Goal: Task Accomplishment & Management: Use online tool/utility

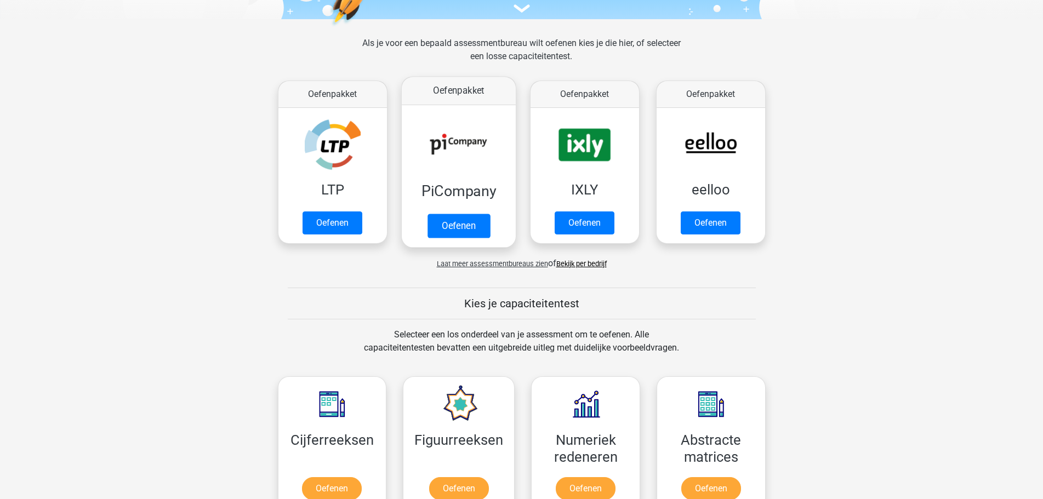
scroll to position [164, 0]
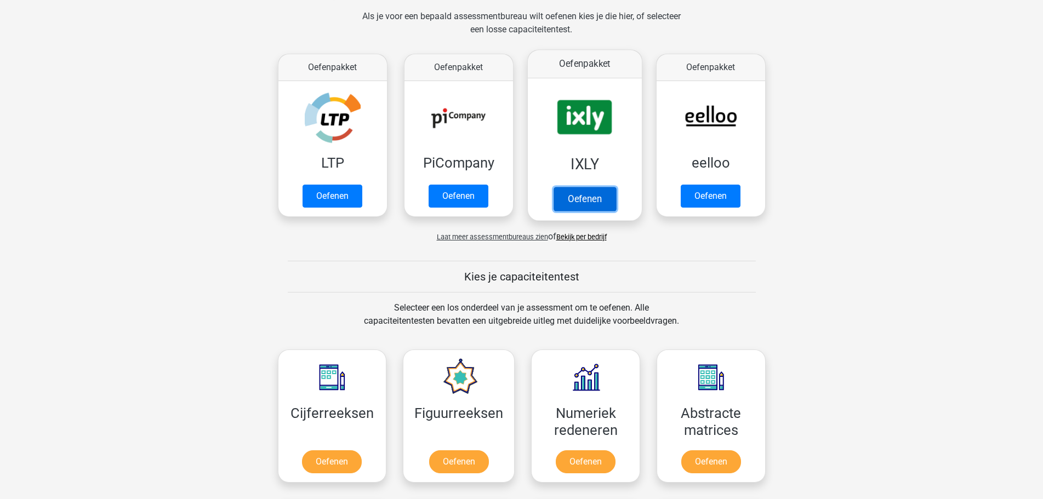
click at [613, 201] on link "Oefenen" at bounding box center [584, 199] width 62 height 24
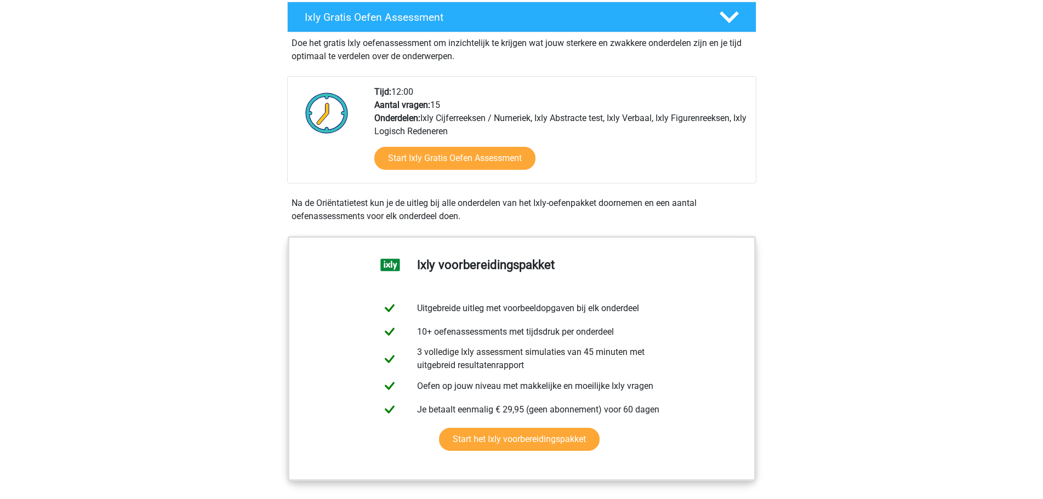
scroll to position [219, 0]
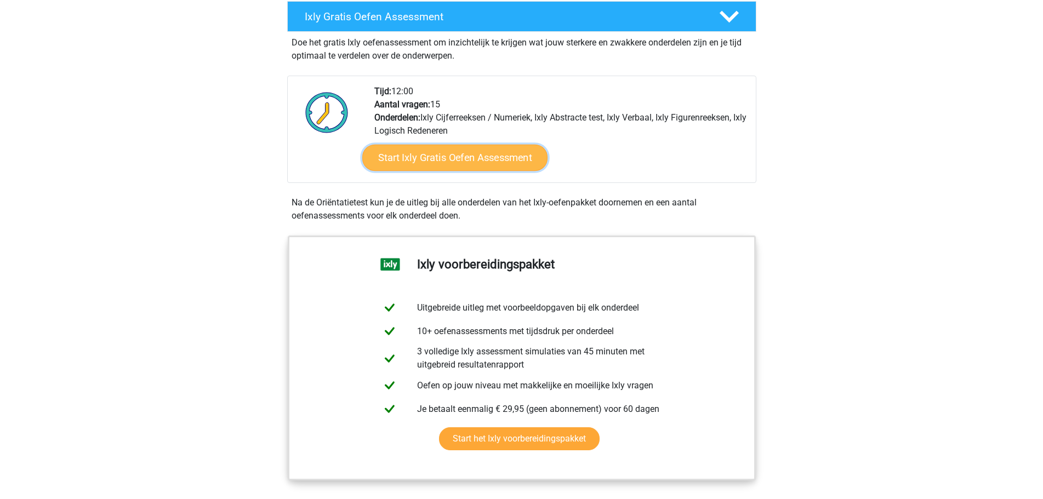
click at [498, 160] on link "Start Ixly Gratis Oefen Assessment" at bounding box center [454, 158] width 185 height 26
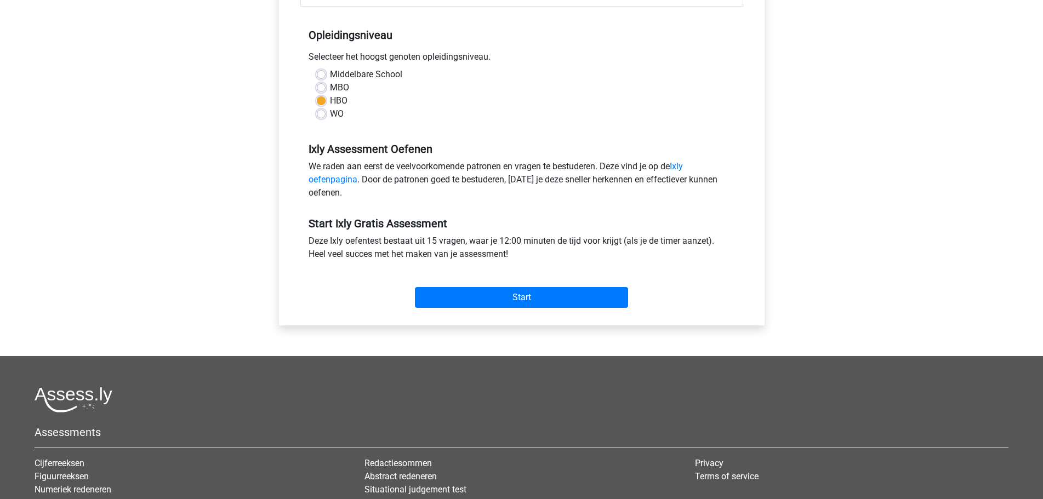
scroll to position [219, 0]
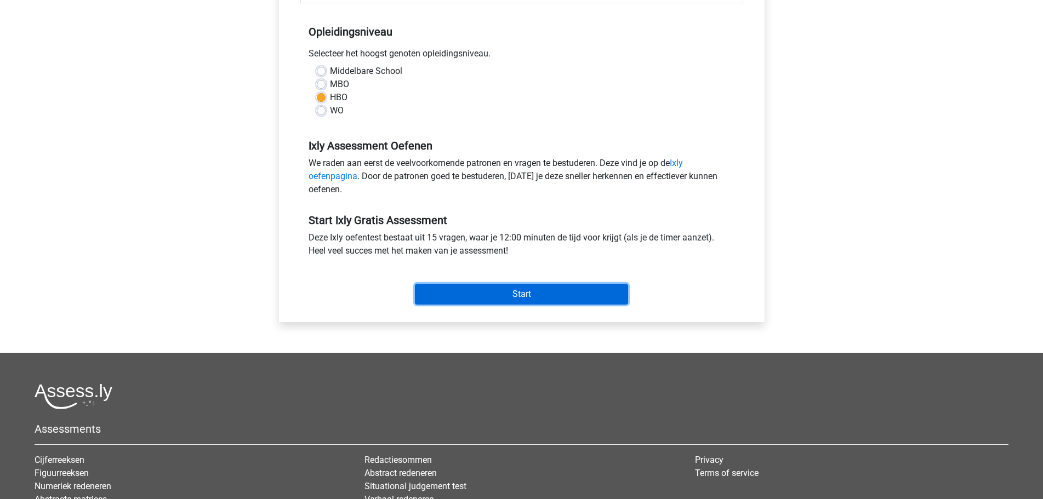
click at [558, 293] on input "Start" at bounding box center [521, 294] width 213 height 21
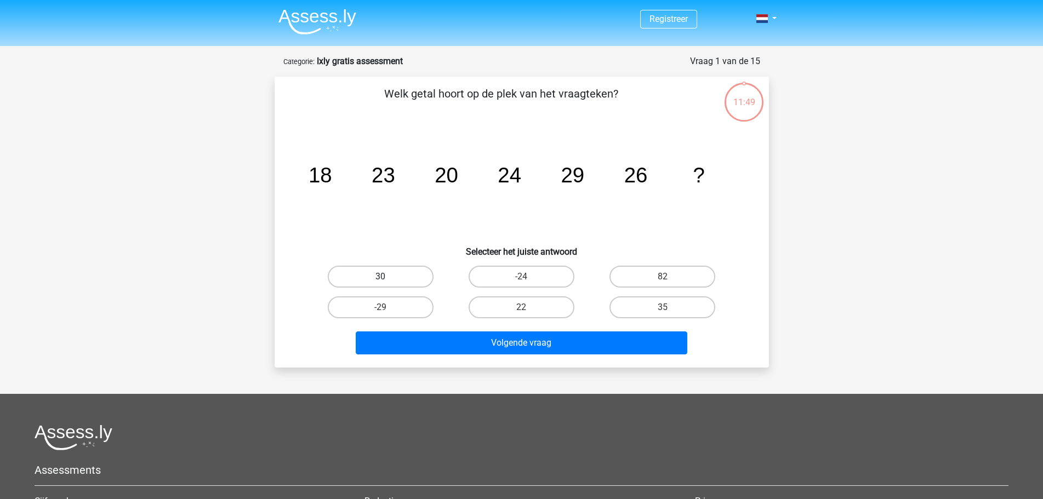
click at [396, 281] on label "30" at bounding box center [381, 277] width 106 height 22
click at [388, 281] on input "30" at bounding box center [383, 280] width 7 height 7
radio input "true"
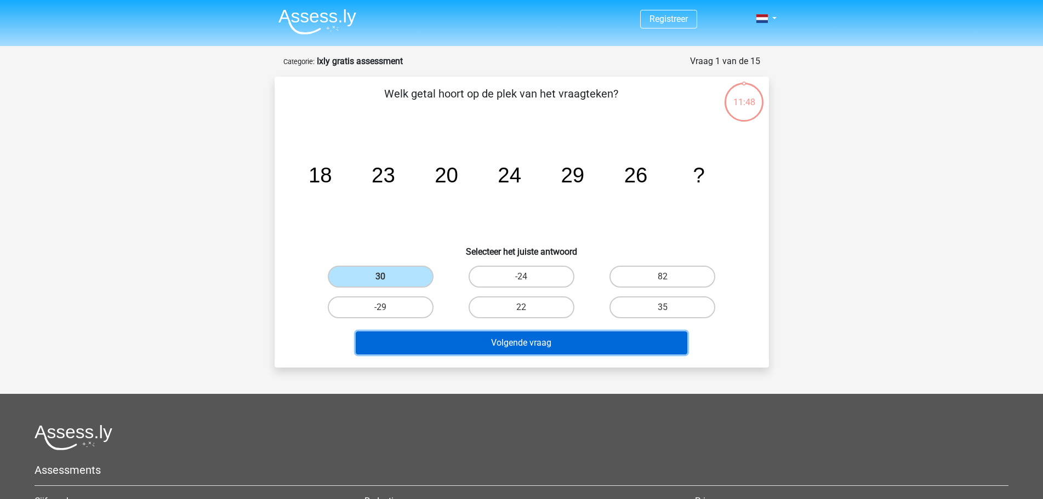
click at [505, 340] on button "Volgende vraag" at bounding box center [522, 343] width 332 height 23
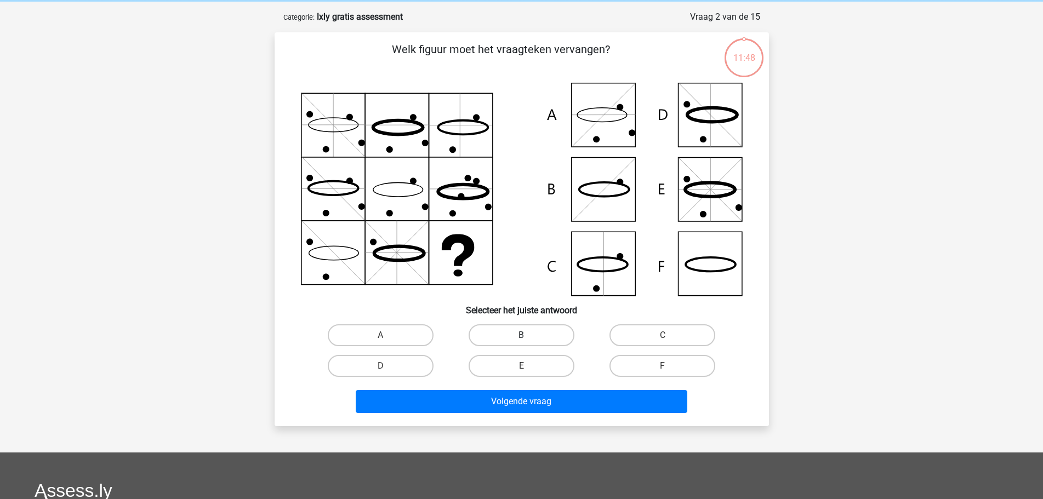
scroll to position [55, 0]
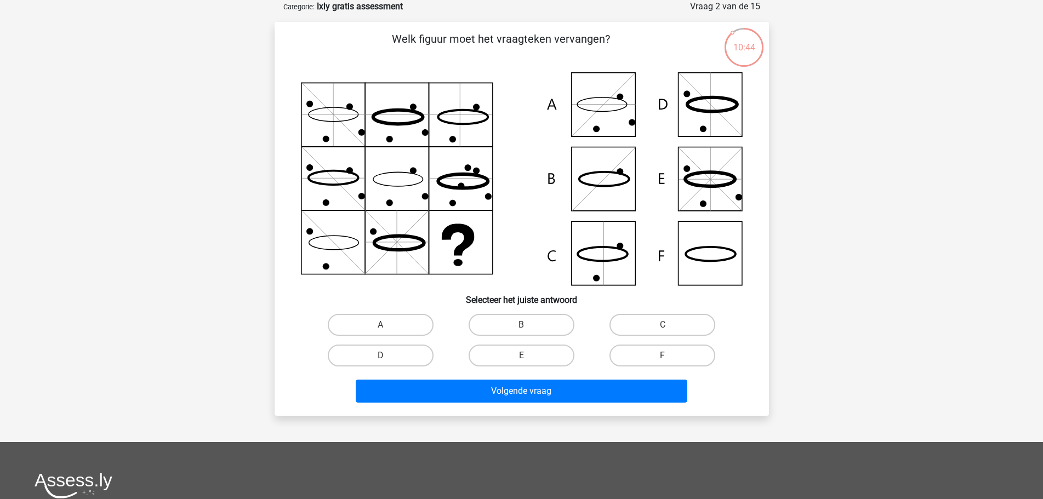
drag, startPoint x: 688, startPoint y: 350, endPoint x: 680, endPoint y: 357, distance: 10.5
click at [688, 351] on label "F" at bounding box center [662, 356] width 106 height 22
click at [670, 356] on input "F" at bounding box center [666, 359] width 7 height 7
radio input "true"
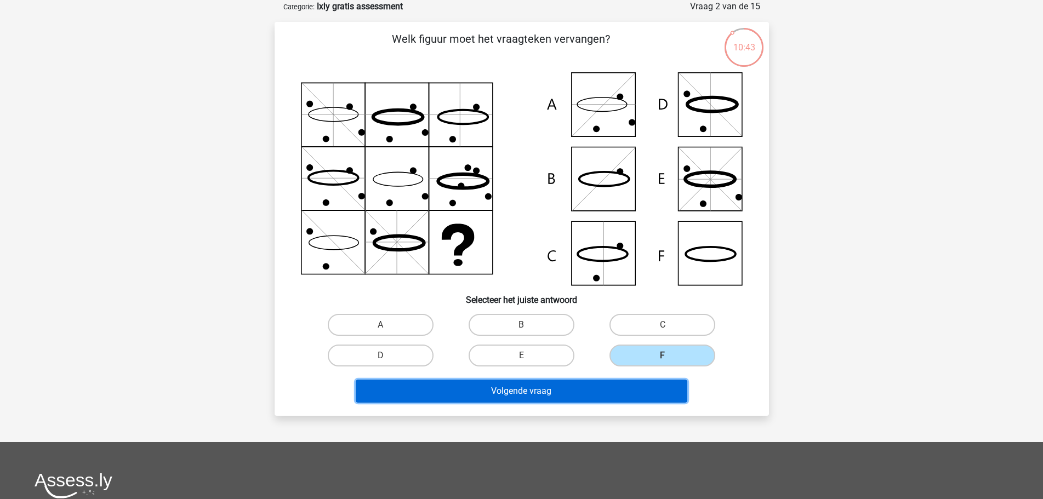
click at [576, 391] on button "Volgende vraag" at bounding box center [522, 391] width 332 height 23
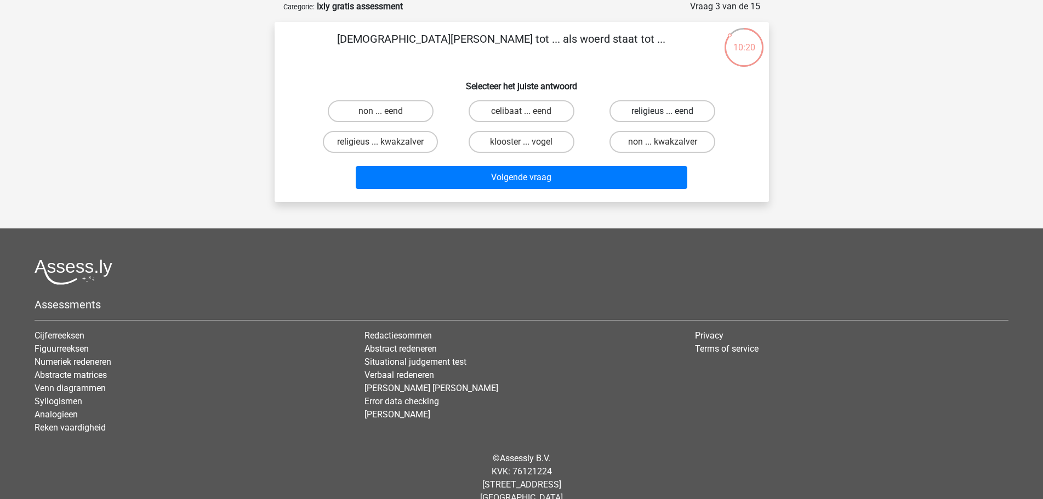
click at [648, 115] on label "religieus ... eend" at bounding box center [662, 111] width 106 height 22
click at [663, 115] on input "religieus ... eend" at bounding box center [666, 114] width 7 height 7
radio input "true"
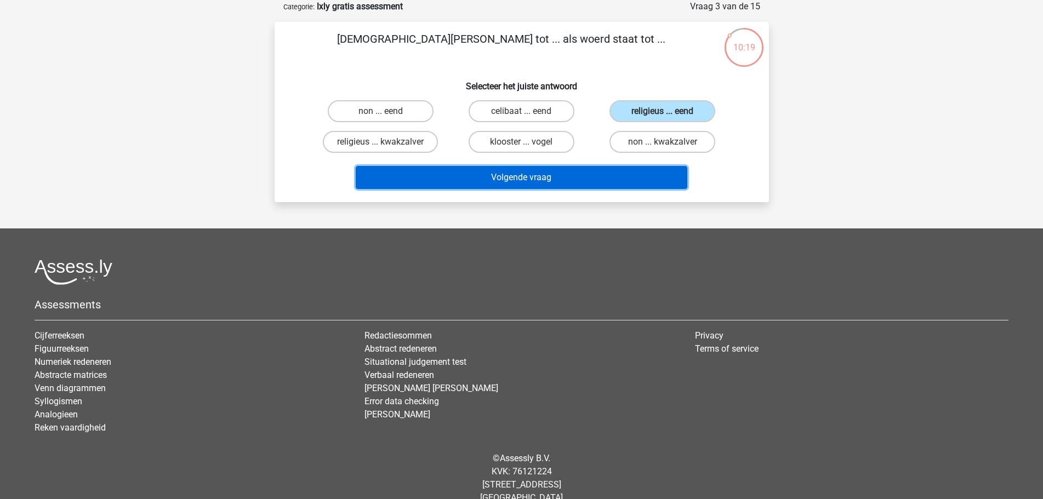
click at [608, 173] on button "Volgende vraag" at bounding box center [522, 177] width 332 height 23
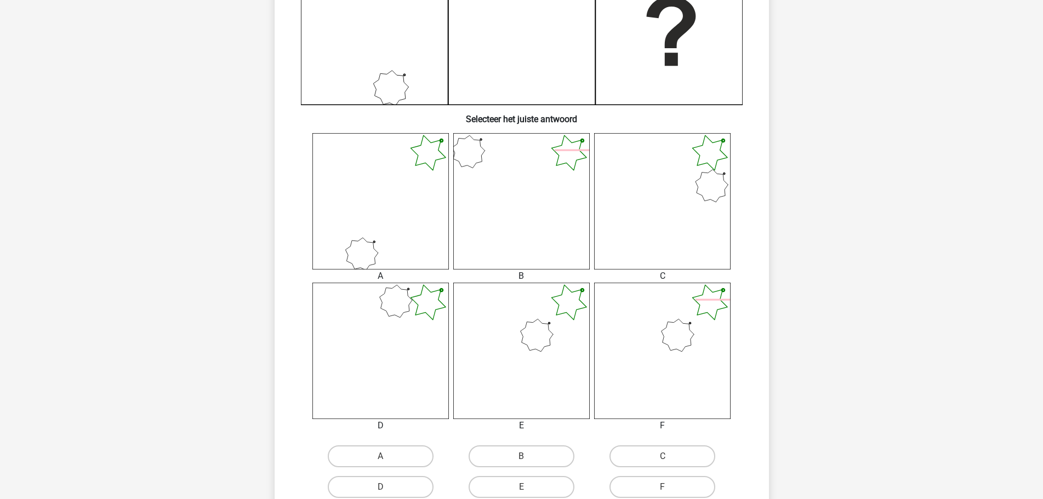
scroll to position [329, 0]
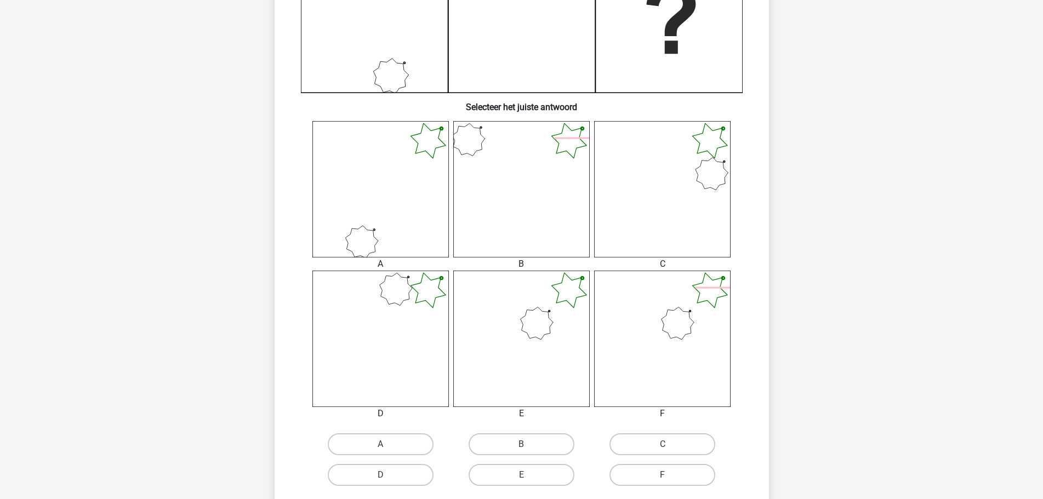
drag, startPoint x: 541, startPoint y: 474, endPoint x: 578, endPoint y: 474, distance: 36.7
click at [540, 474] on label "E" at bounding box center [522, 475] width 106 height 22
click at [528, 475] on input "E" at bounding box center [524, 478] width 7 height 7
radio input "true"
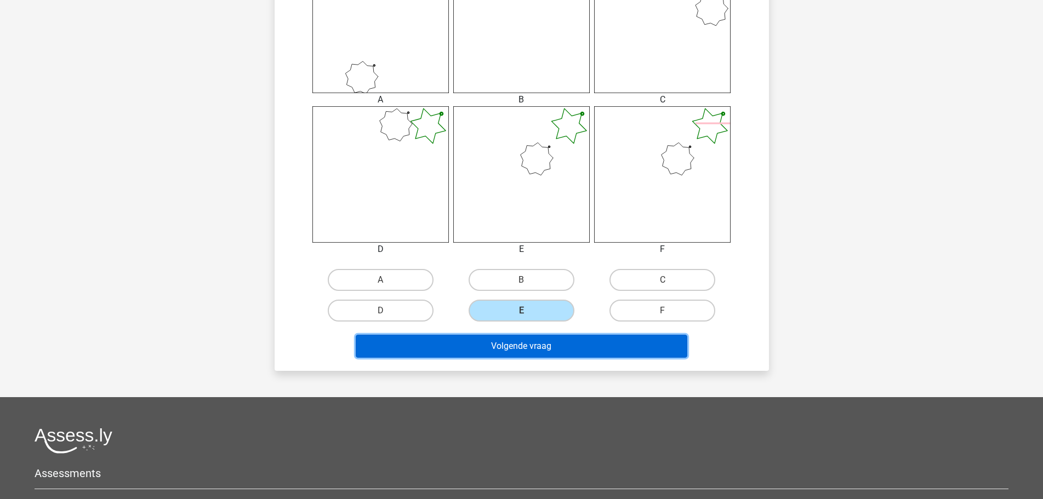
click at [621, 340] on button "Volgende vraag" at bounding box center [522, 346] width 332 height 23
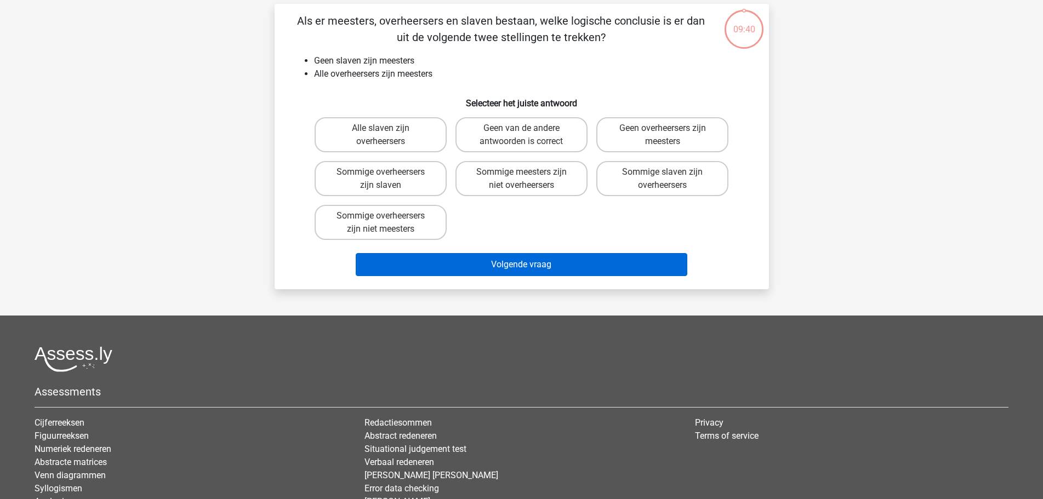
scroll to position [55, 0]
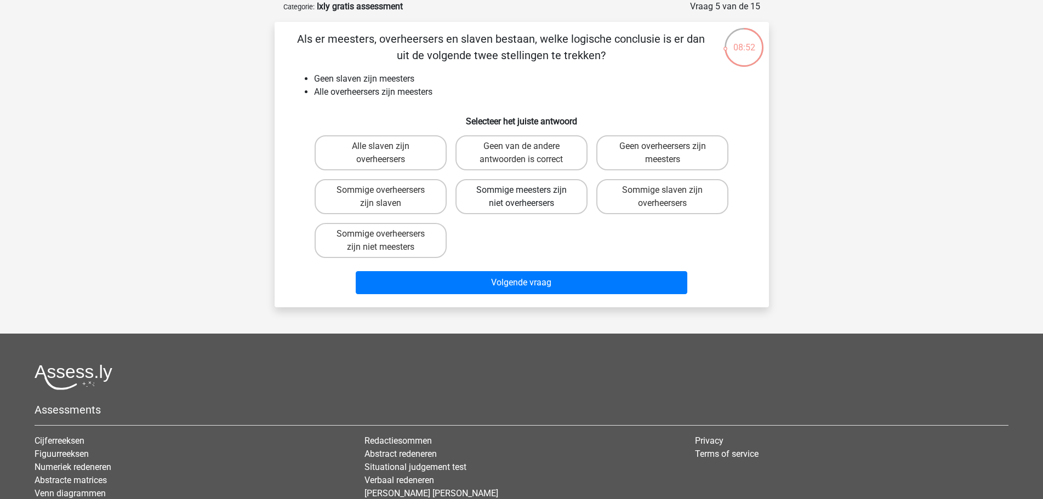
click at [542, 193] on label "Sommige meesters zijn niet overheersers" at bounding box center [521, 196] width 132 height 35
click at [528, 193] on input "Sommige meesters zijn niet overheersers" at bounding box center [524, 193] width 7 height 7
radio input "true"
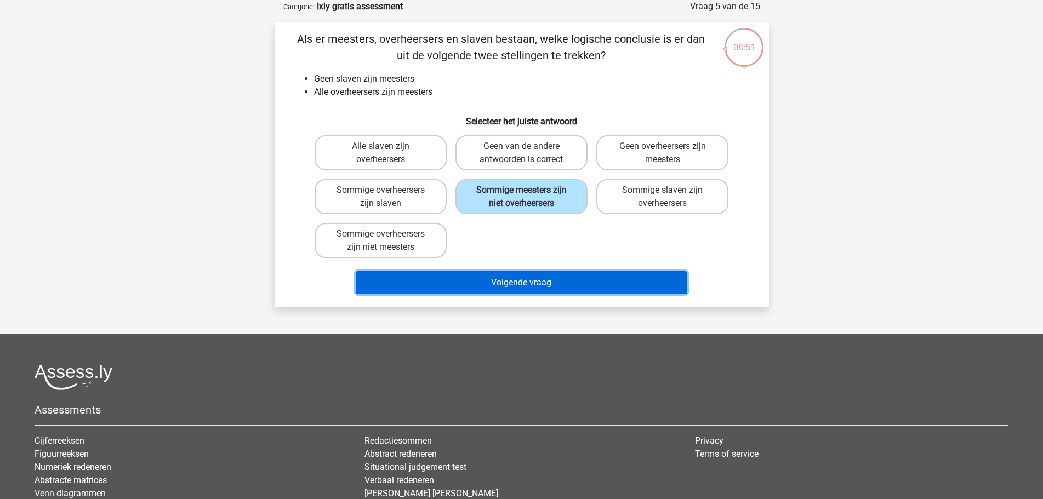
click at [565, 284] on button "Volgende vraag" at bounding box center [522, 282] width 332 height 23
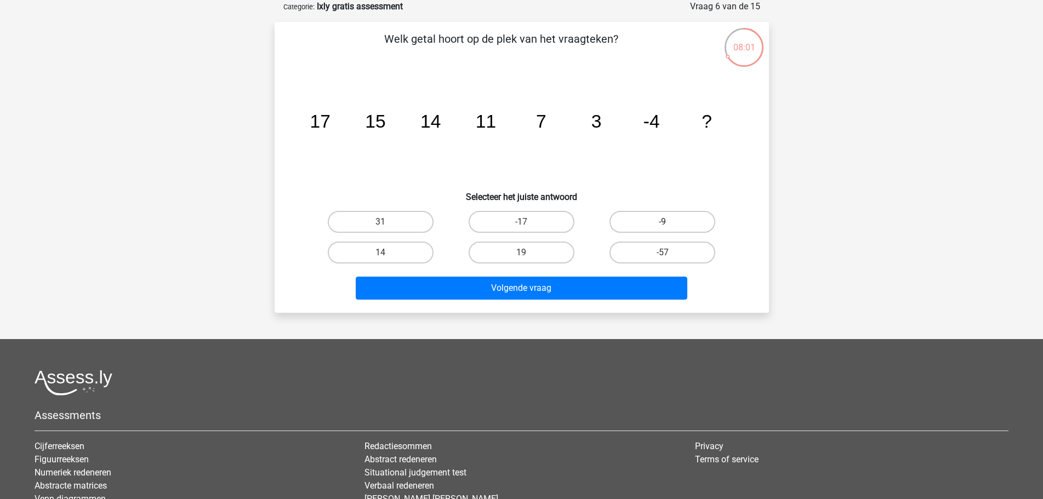
click at [633, 218] on label "-9" at bounding box center [662, 222] width 106 height 22
click at [663, 222] on input "-9" at bounding box center [666, 225] width 7 height 7
radio input "true"
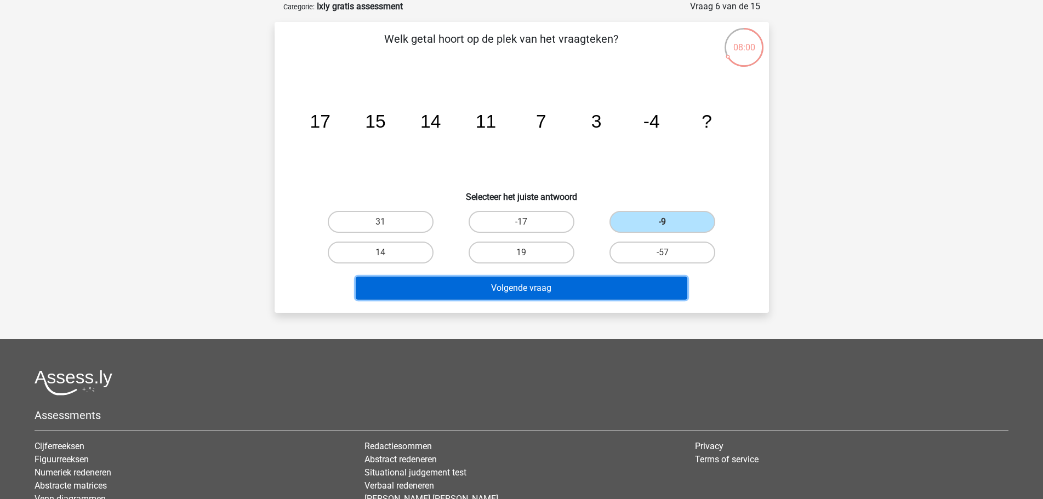
click at [617, 285] on button "Volgende vraag" at bounding box center [522, 288] width 332 height 23
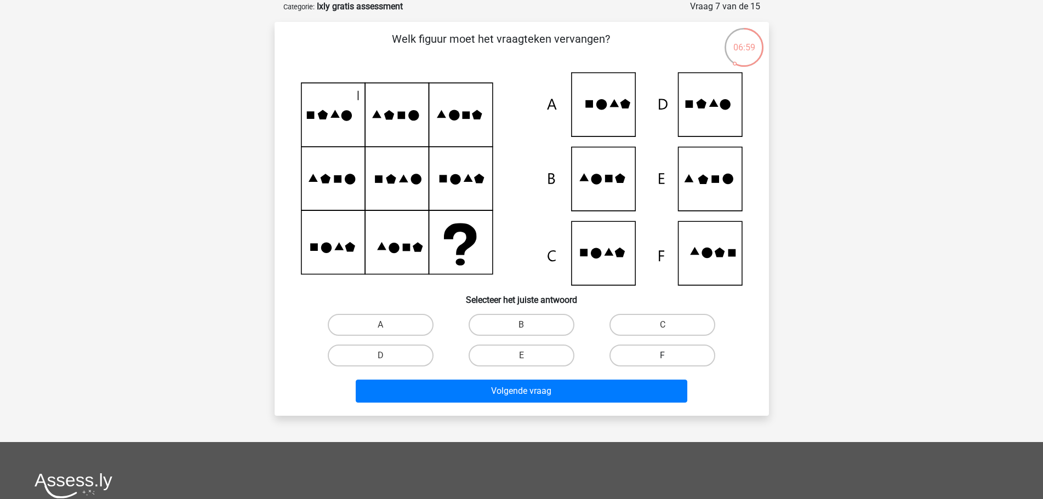
click at [652, 350] on label "F" at bounding box center [662, 356] width 106 height 22
click at [663, 356] on input "F" at bounding box center [666, 359] width 7 height 7
radio input "true"
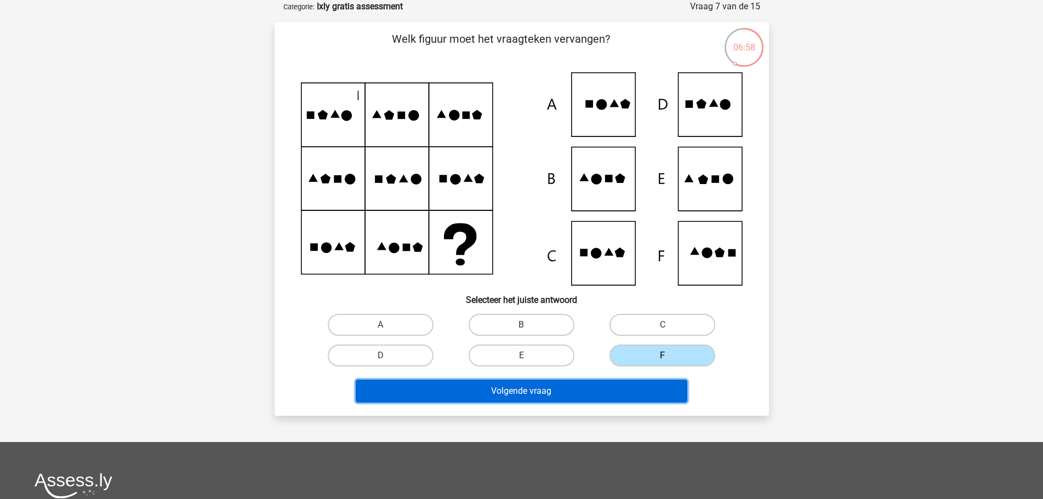
click at [603, 383] on button "Volgende vraag" at bounding box center [522, 391] width 332 height 23
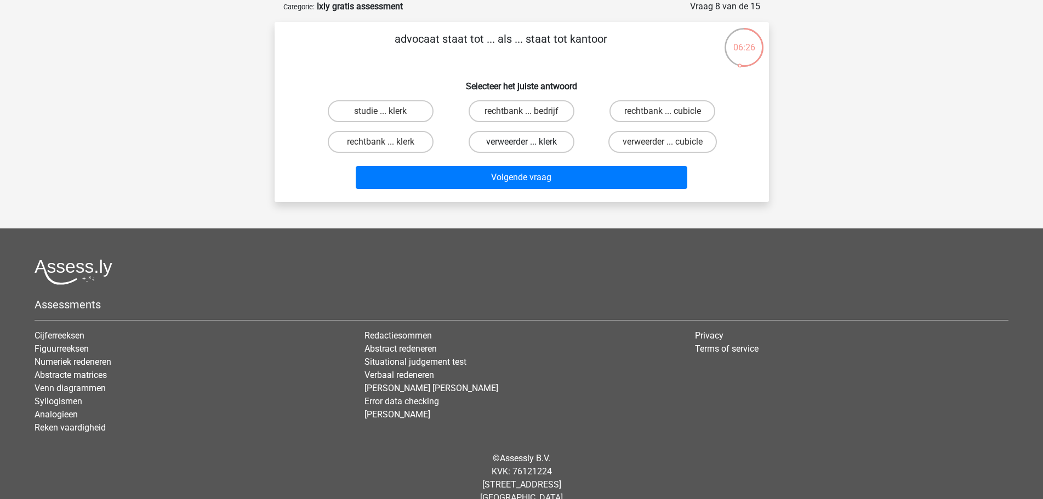
click at [478, 141] on label "verweerder ... klerk" at bounding box center [522, 142] width 106 height 22
click at [521, 142] on input "verweerder ... klerk" at bounding box center [524, 145] width 7 height 7
radio input "true"
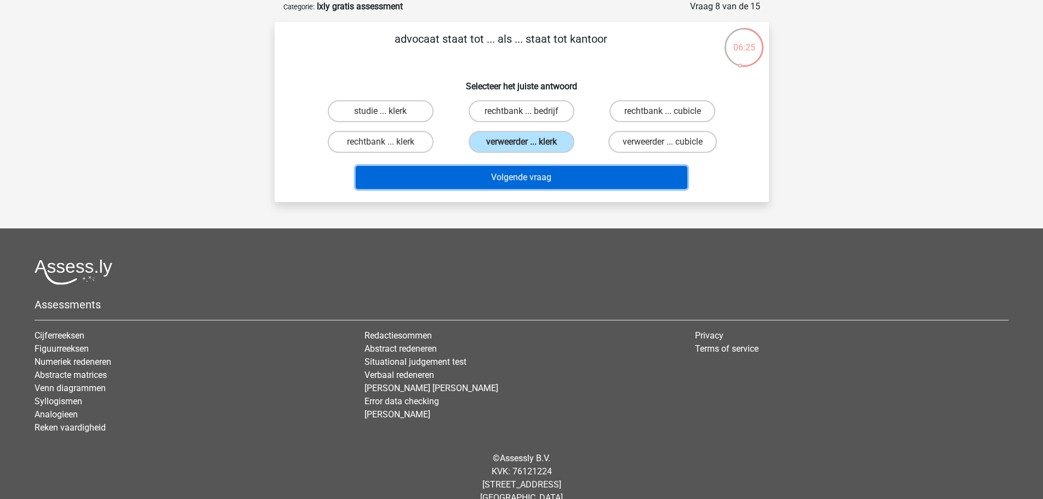
click at [488, 174] on button "Volgende vraag" at bounding box center [522, 177] width 332 height 23
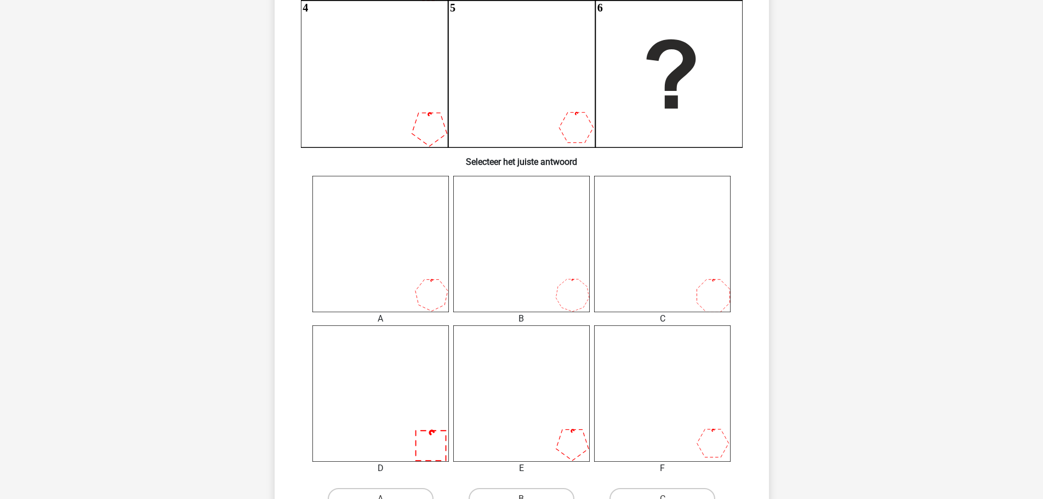
scroll to position [329, 0]
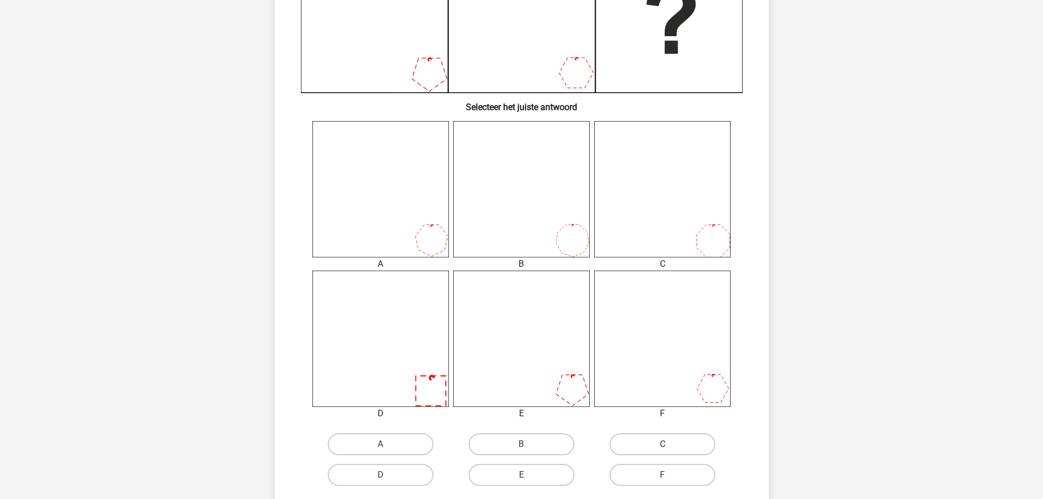
click at [636, 440] on label "C" at bounding box center [662, 445] width 106 height 22
click at [663, 445] on input "C" at bounding box center [666, 448] width 7 height 7
radio input "true"
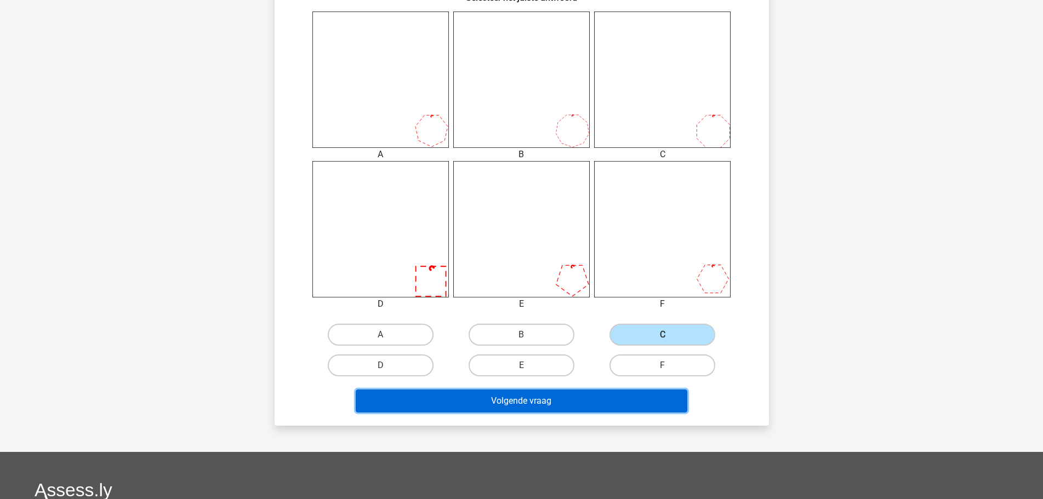
click at [606, 402] on button "Volgende vraag" at bounding box center [522, 401] width 332 height 23
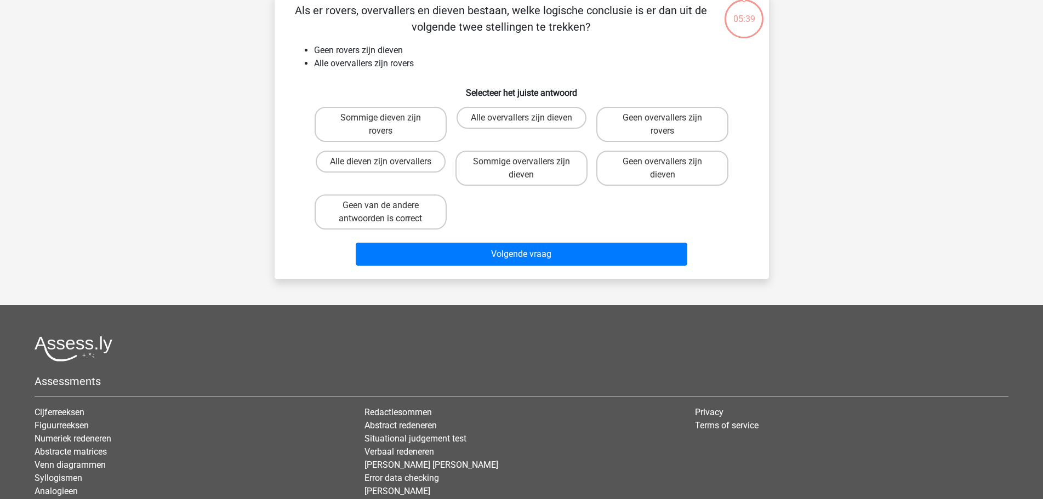
scroll to position [55, 0]
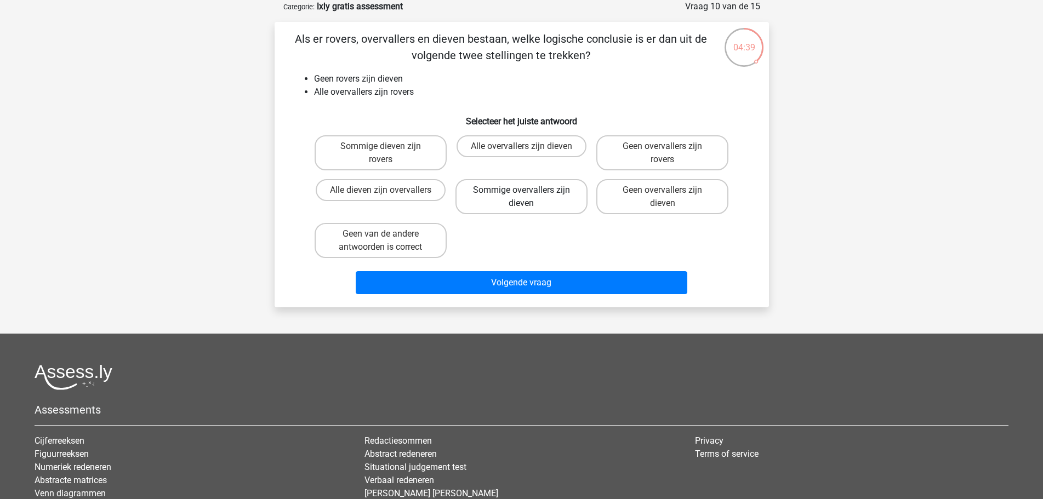
click at [485, 196] on label "Sommige overvallers zijn dieven" at bounding box center [521, 196] width 132 height 35
click at [521, 196] on input "Sommige overvallers zijn dieven" at bounding box center [524, 193] width 7 height 7
radio input "true"
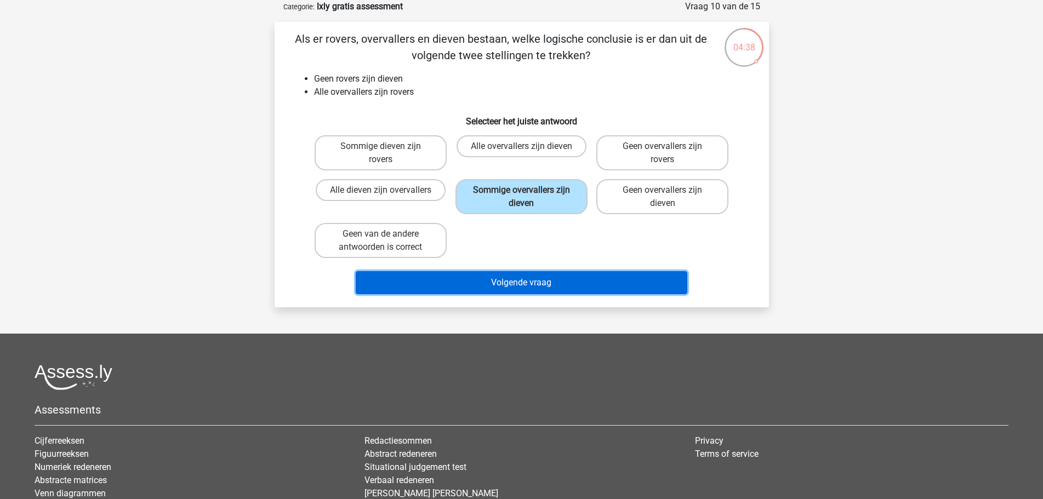
click at [511, 280] on button "Volgende vraag" at bounding box center [522, 282] width 332 height 23
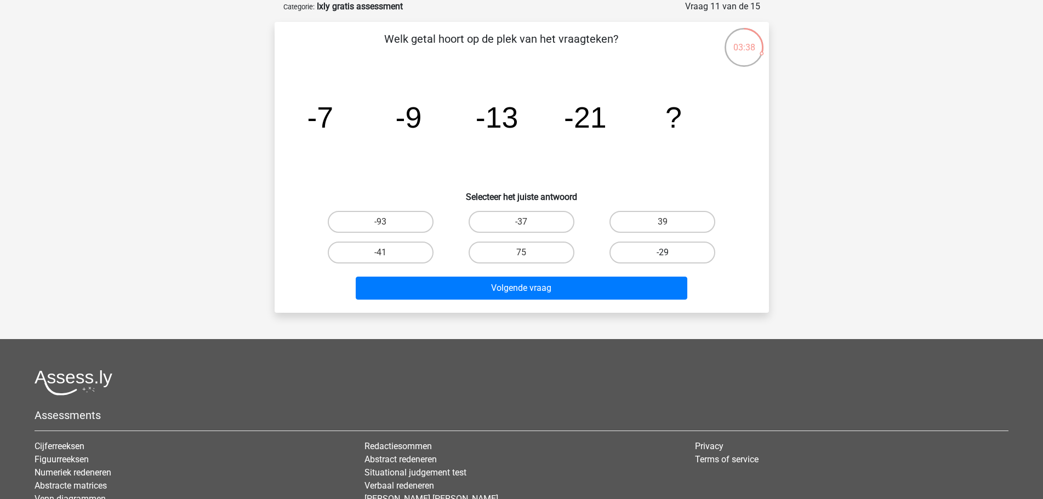
click at [643, 254] on label "-29" at bounding box center [662, 253] width 106 height 22
click at [663, 254] on input "-29" at bounding box center [666, 256] width 7 height 7
radio input "true"
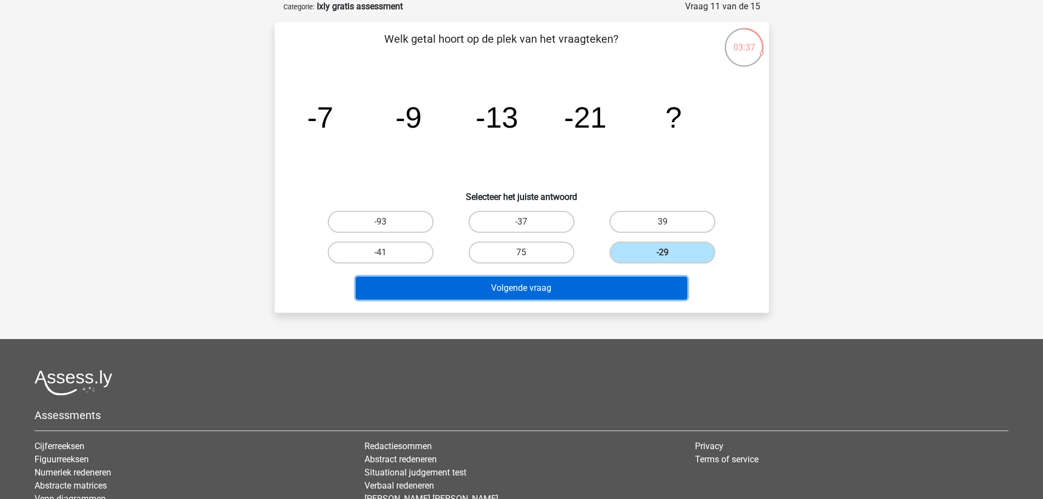
click at [613, 281] on button "Volgende vraag" at bounding box center [522, 288] width 332 height 23
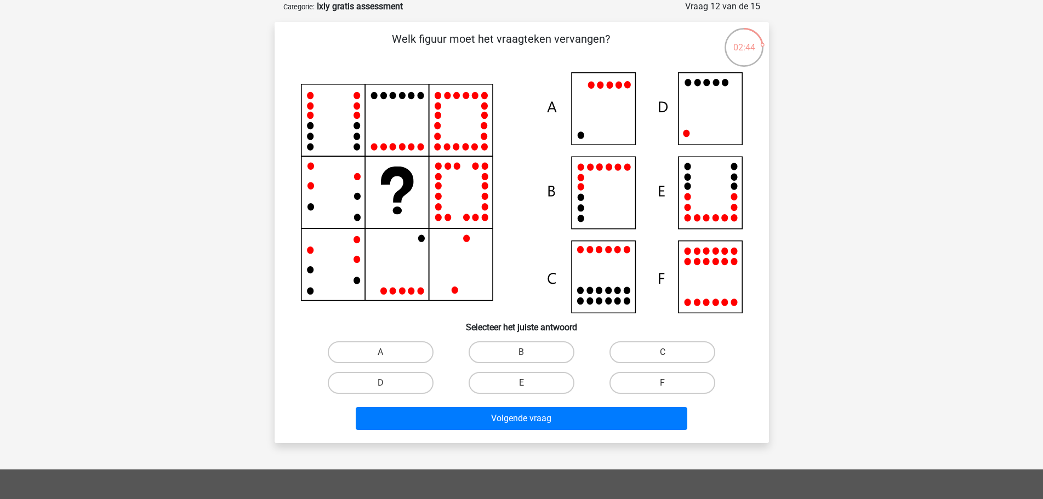
click at [700, 135] on icon at bounding box center [522, 192] width 442 height 241
click at [390, 389] on label "D" at bounding box center [381, 383] width 106 height 22
click at [388, 389] on input "D" at bounding box center [383, 386] width 7 height 7
radio input "true"
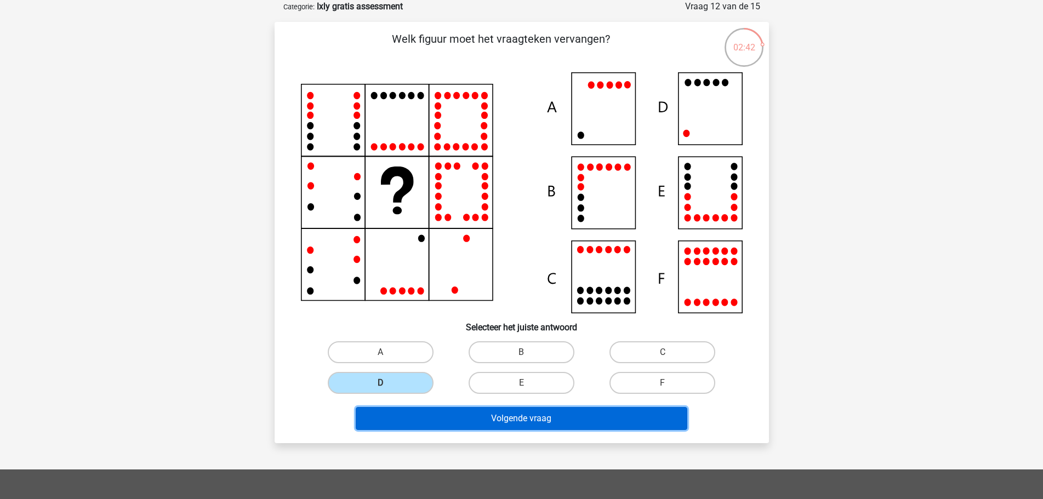
click at [448, 417] on button "Volgende vraag" at bounding box center [522, 418] width 332 height 23
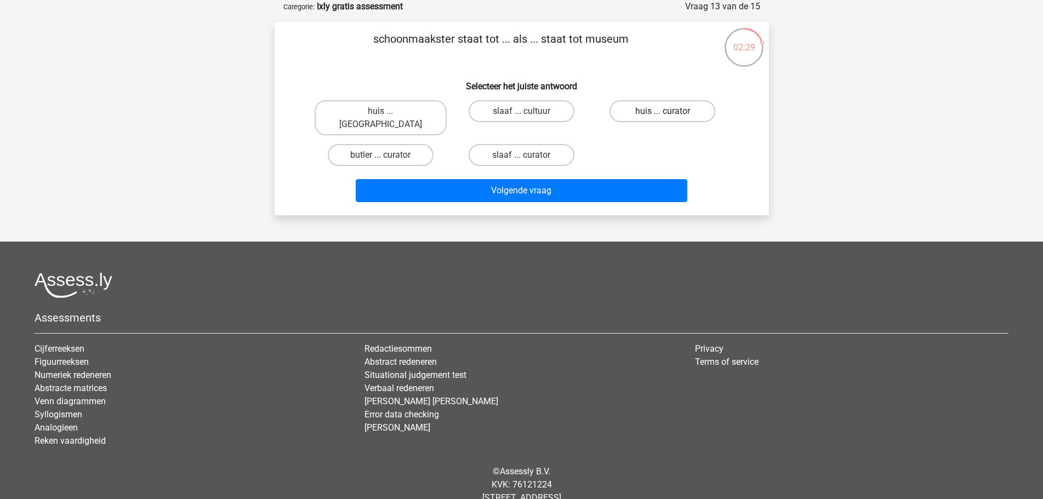
click at [652, 111] on label "huis ... curator" at bounding box center [662, 111] width 106 height 22
click at [663, 111] on input "huis ... curator" at bounding box center [666, 114] width 7 height 7
radio input "true"
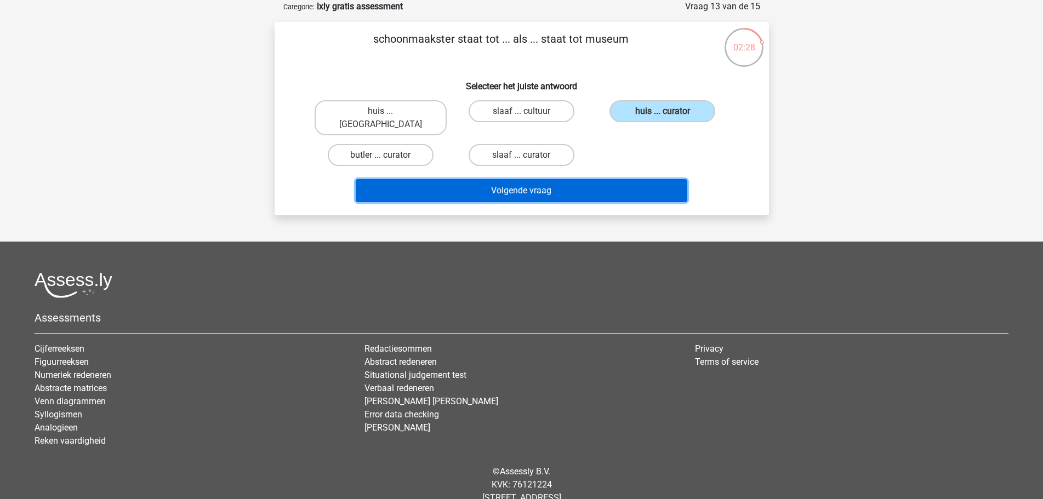
drag, startPoint x: 618, startPoint y: 168, endPoint x: 625, endPoint y: 169, distance: 6.7
click at [620, 179] on button "Volgende vraag" at bounding box center [522, 190] width 332 height 23
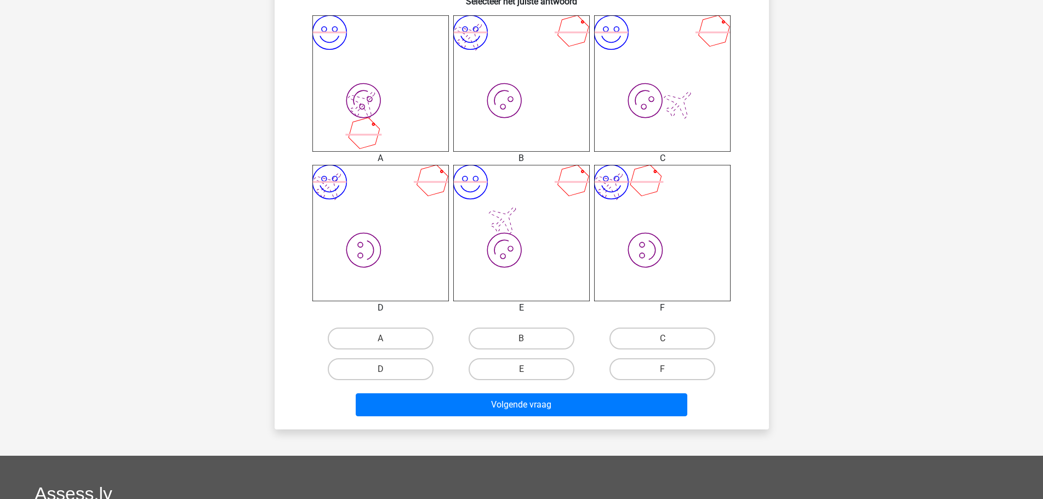
scroll to position [438, 0]
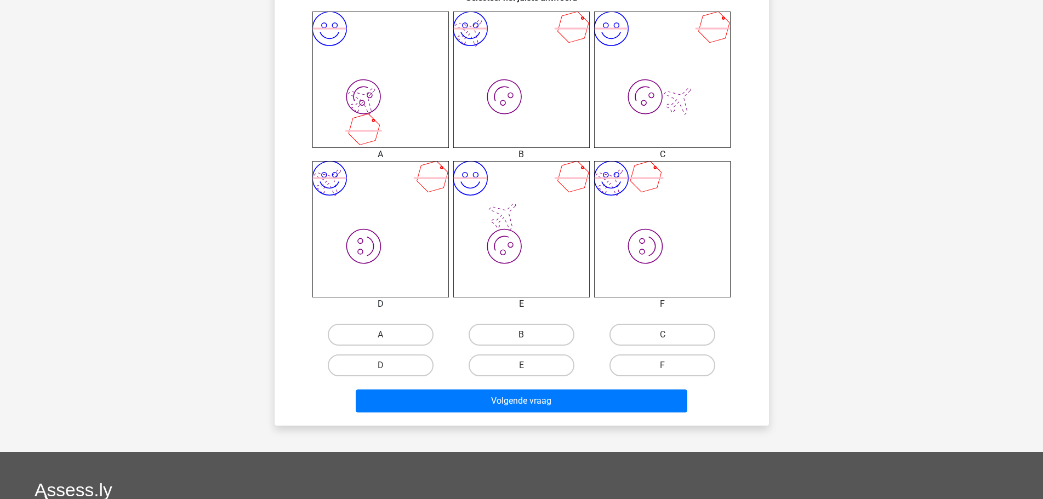
click at [515, 335] on label "B" at bounding box center [522, 335] width 106 height 22
click at [521, 335] on input "B" at bounding box center [524, 338] width 7 height 7
radio input "true"
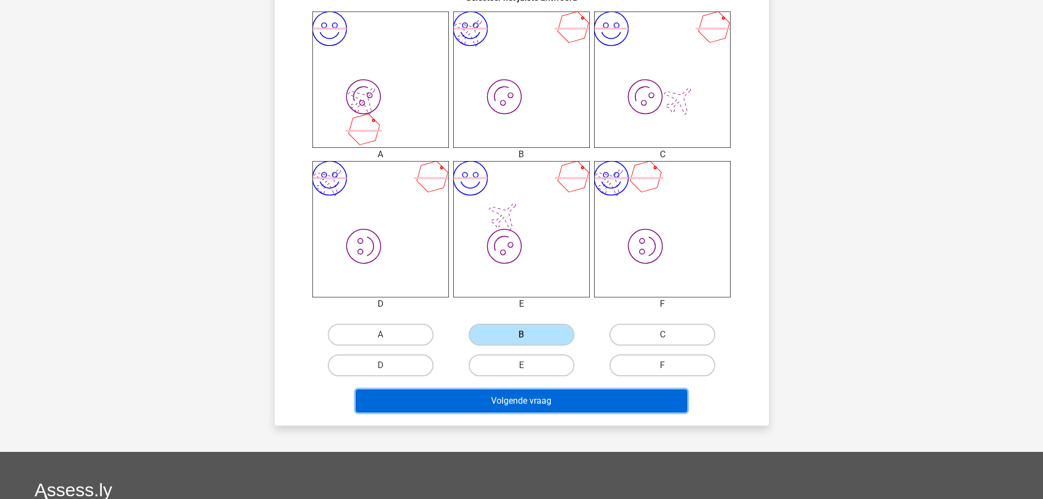
click at [535, 394] on button "Volgende vraag" at bounding box center [522, 401] width 332 height 23
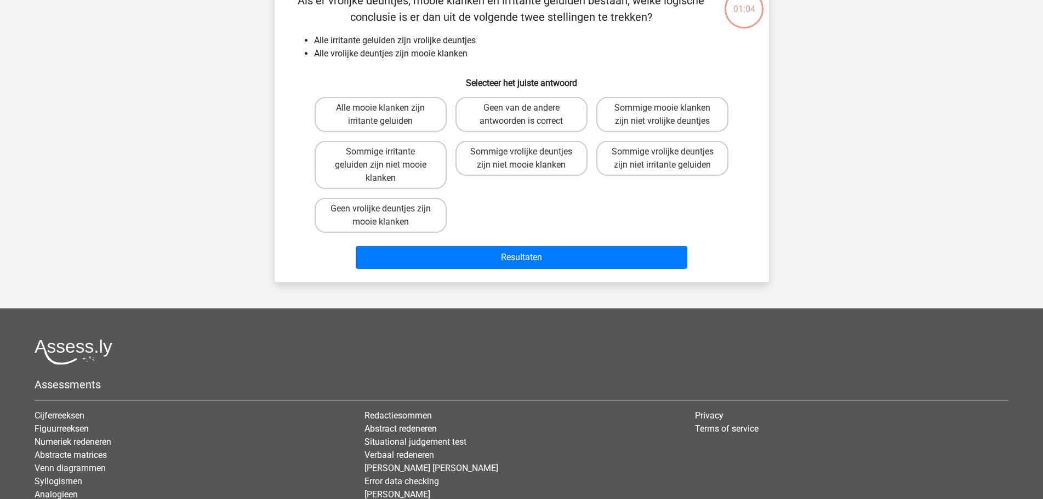
scroll to position [55, 0]
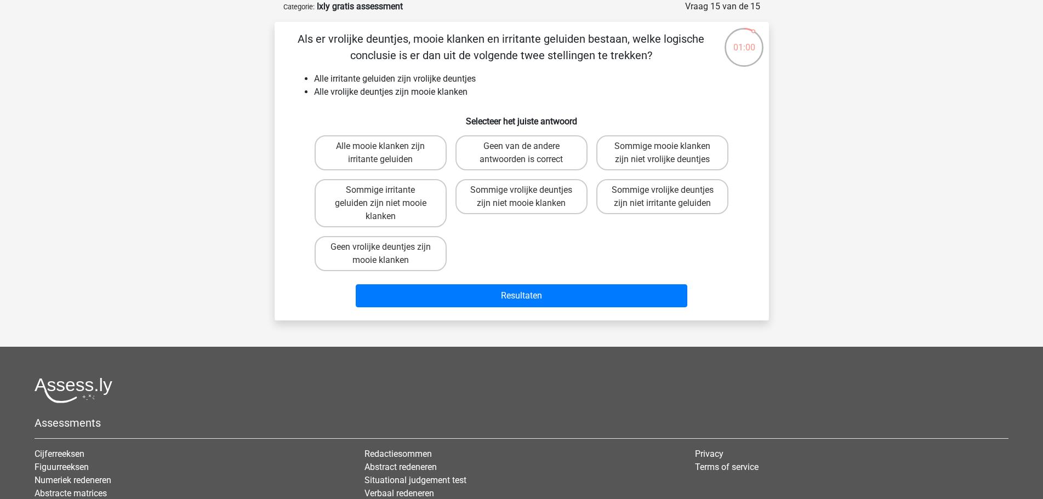
click at [479, 79] on li "Alle irritante geluiden zijn vrolijke deuntjes" at bounding box center [532, 78] width 437 height 13
click at [422, 199] on label "Sommige irritante geluiden zijn niet mooie klanken" at bounding box center [381, 203] width 132 height 48
click at [388, 197] on input "Sommige irritante geluiden zijn niet mooie klanken" at bounding box center [383, 193] width 7 height 7
radio input "true"
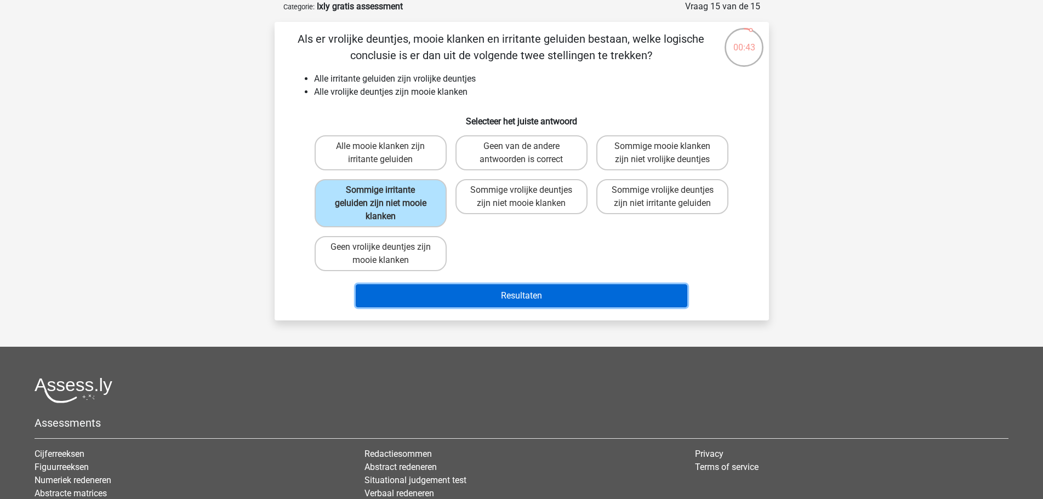
click at [521, 304] on button "Resultaten" at bounding box center [522, 295] width 332 height 23
